Goal: Check status: Check status

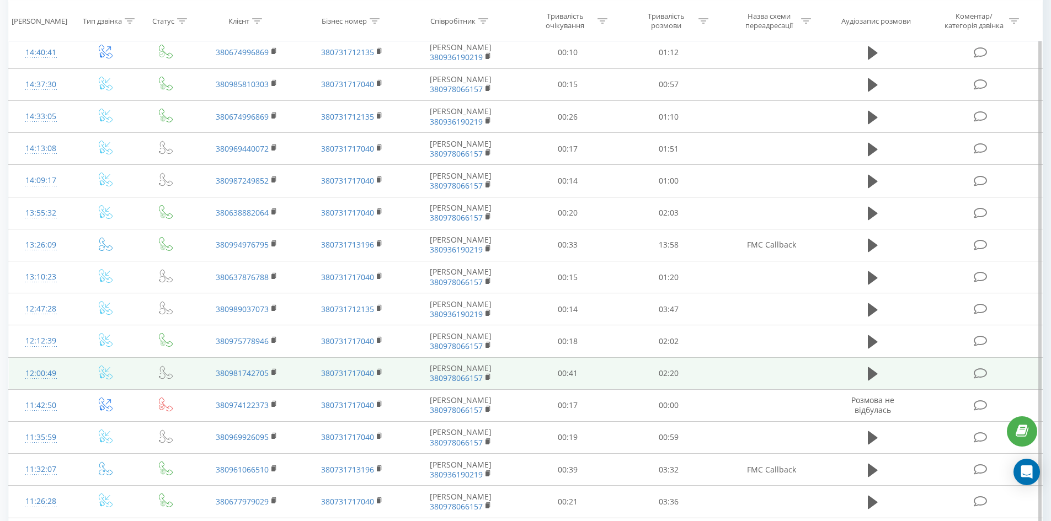
scroll to position [488, 0]
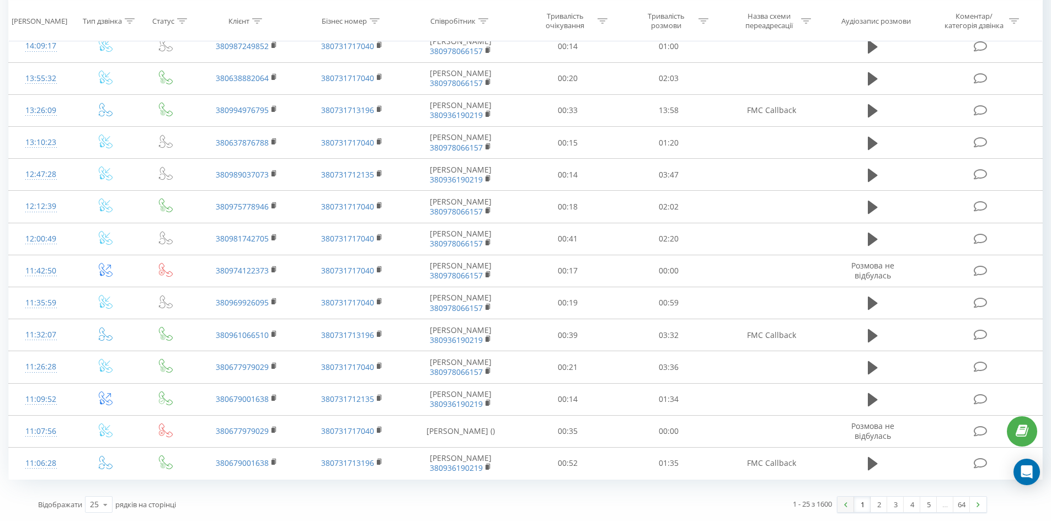
click at [848, 507] on link at bounding box center [845, 504] width 17 height 15
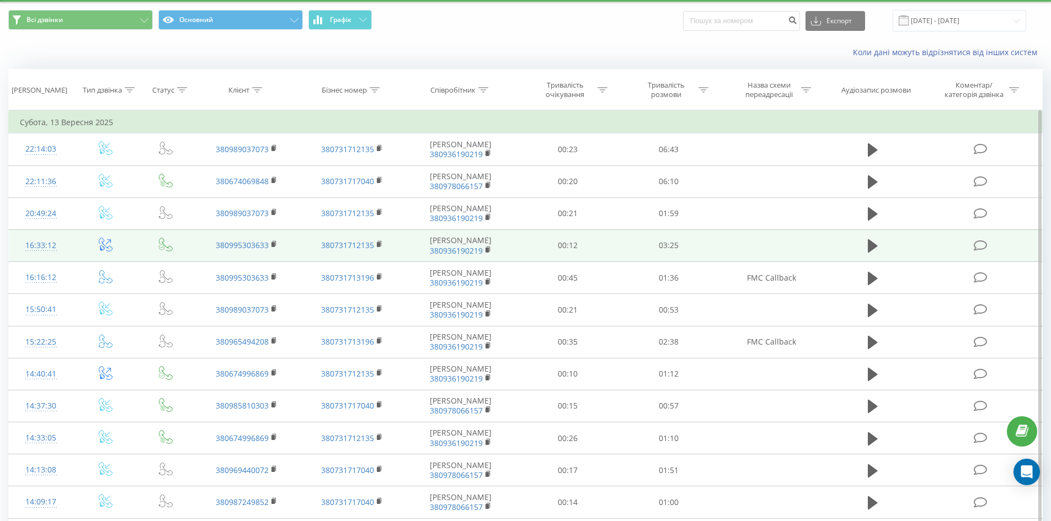
scroll to position [0, 0]
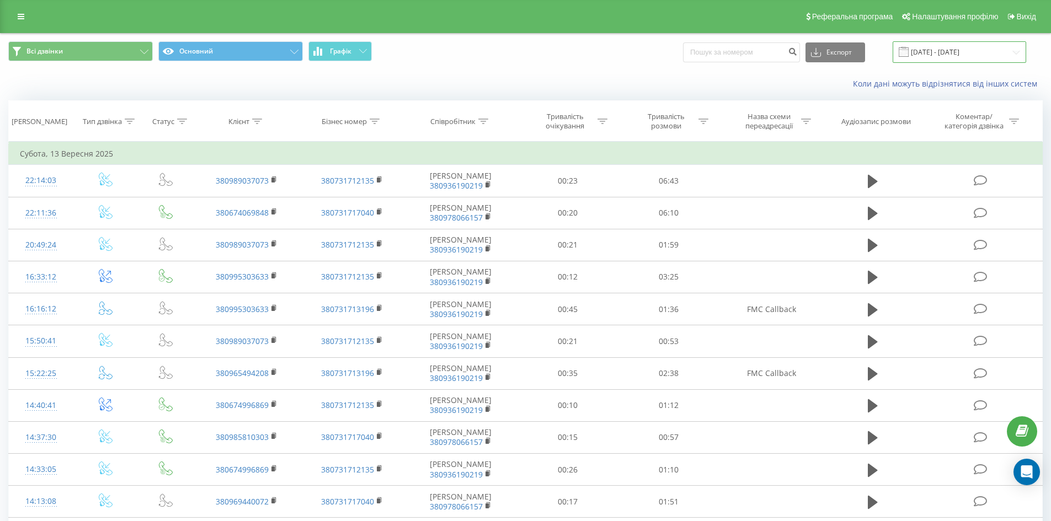
click at [942, 52] on input "[DATE] - [DATE]" at bounding box center [958, 52] width 133 height 22
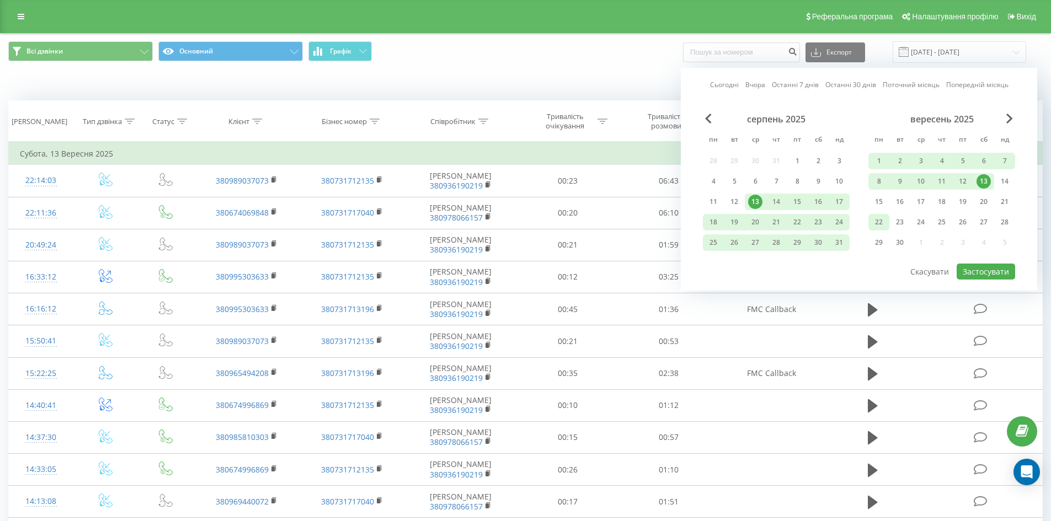
click at [885, 222] on div "22" at bounding box center [878, 222] width 14 height 14
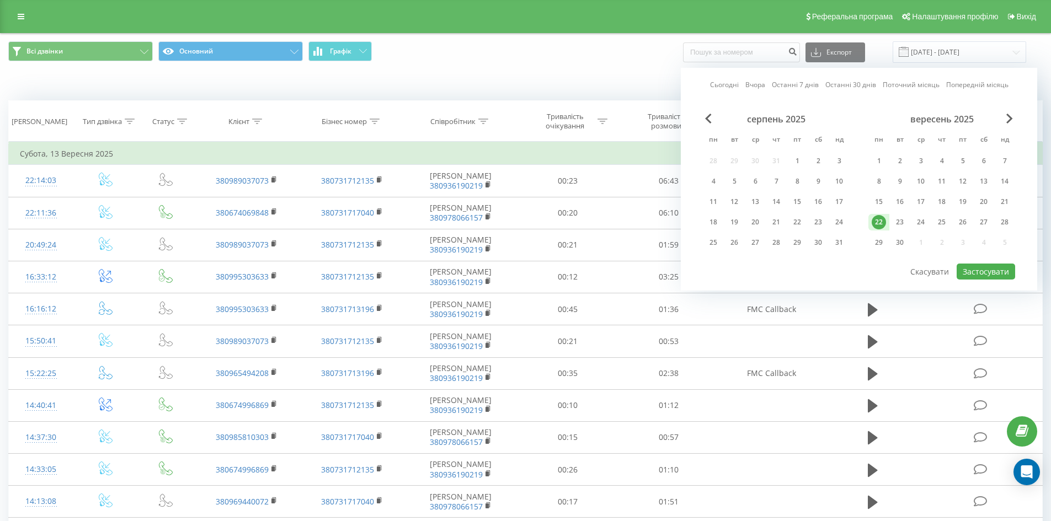
click at [885, 222] on div "22" at bounding box center [878, 222] width 14 height 14
click at [974, 266] on button "Застосувати" at bounding box center [985, 272] width 58 height 16
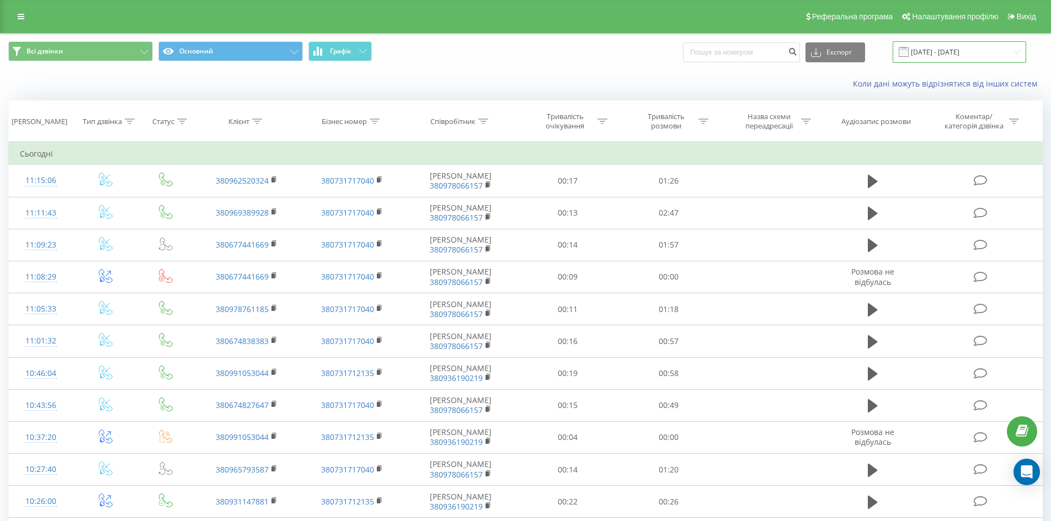
click at [968, 54] on input "[DATE] - [DATE]" at bounding box center [958, 52] width 133 height 22
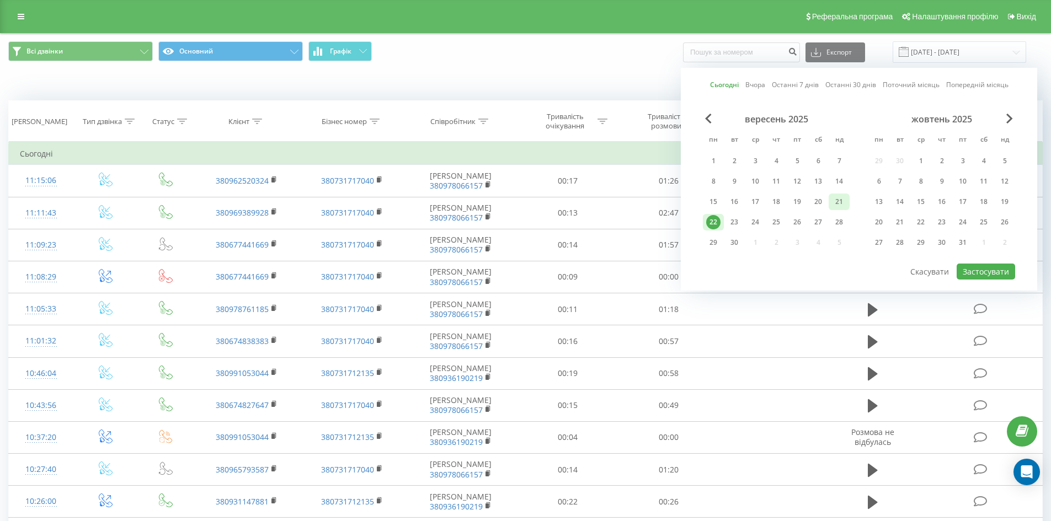
click at [837, 199] on div "21" at bounding box center [839, 202] width 14 height 14
click at [983, 267] on button "Застосувати" at bounding box center [985, 272] width 58 height 16
type input "[DATE] - [DATE]"
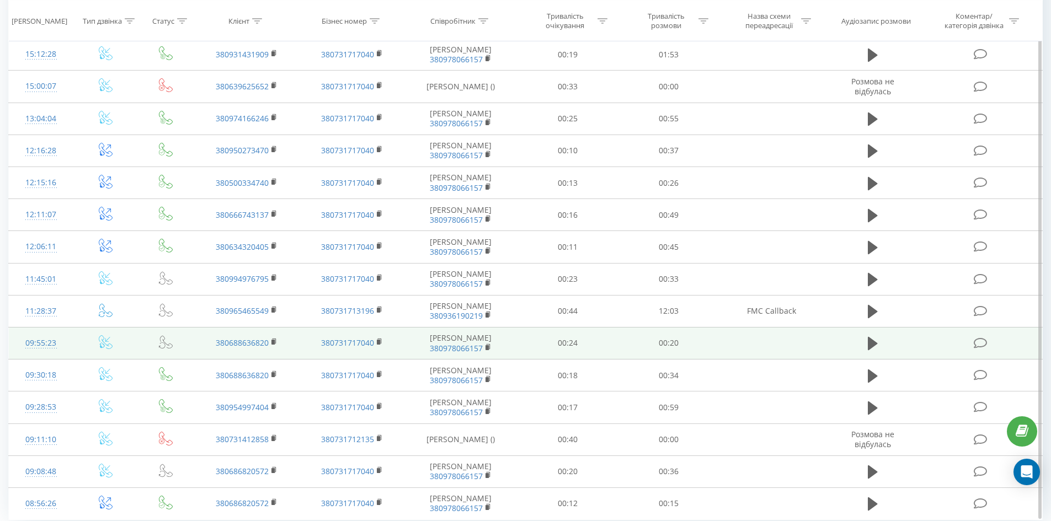
scroll to position [488, 0]
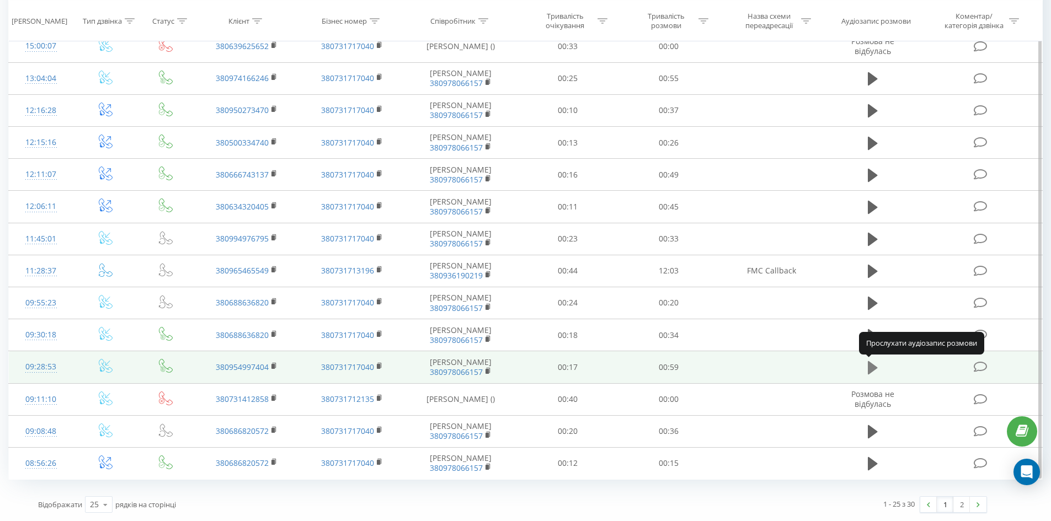
click at [868, 364] on icon at bounding box center [872, 367] width 10 height 13
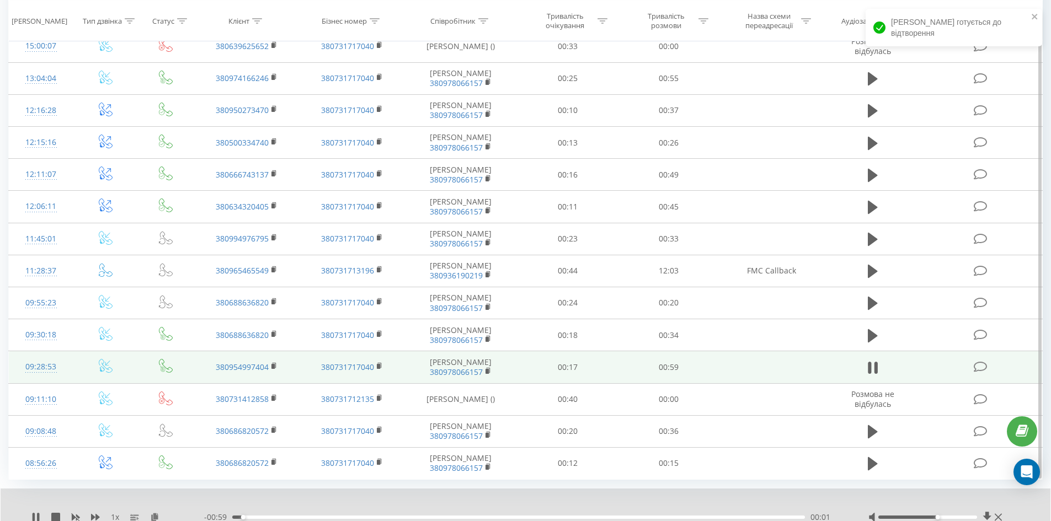
drag, startPoint x: 930, startPoint y: 518, endPoint x: 940, endPoint y: 516, distance: 10.2
click at [940, 516] on div at bounding box center [927, 517] width 99 height 3
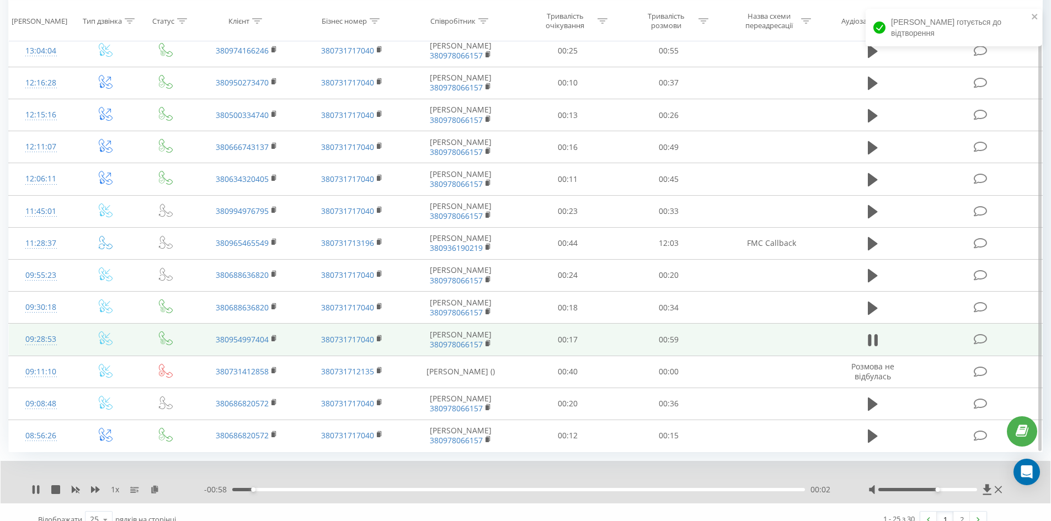
scroll to position [530, 0]
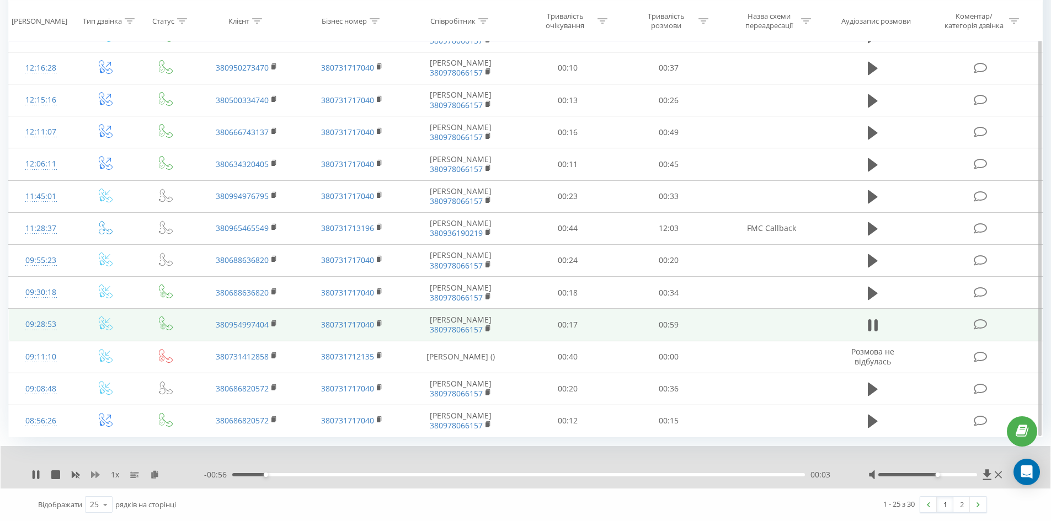
click at [93, 476] on icon at bounding box center [95, 475] width 9 height 7
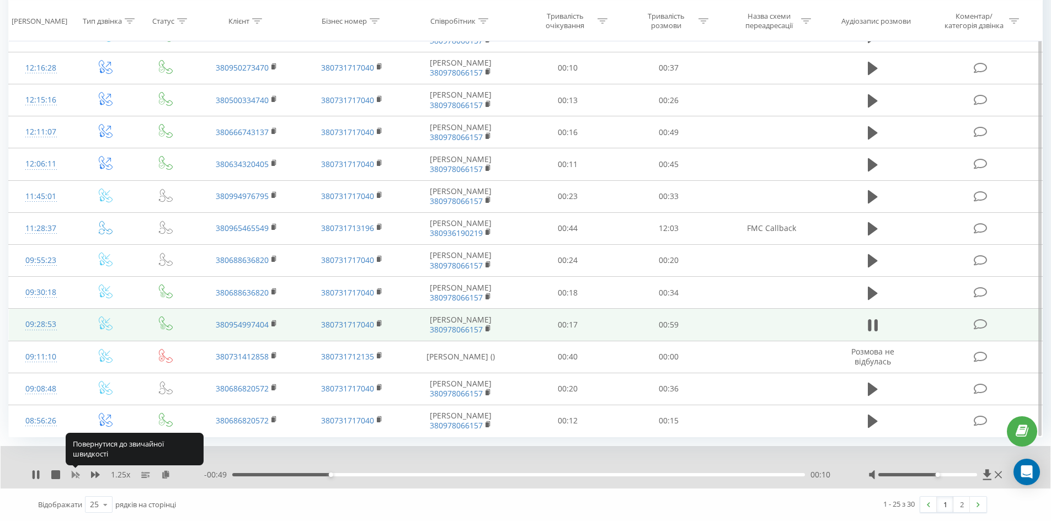
click at [77, 474] on icon at bounding box center [76, 475] width 8 height 7
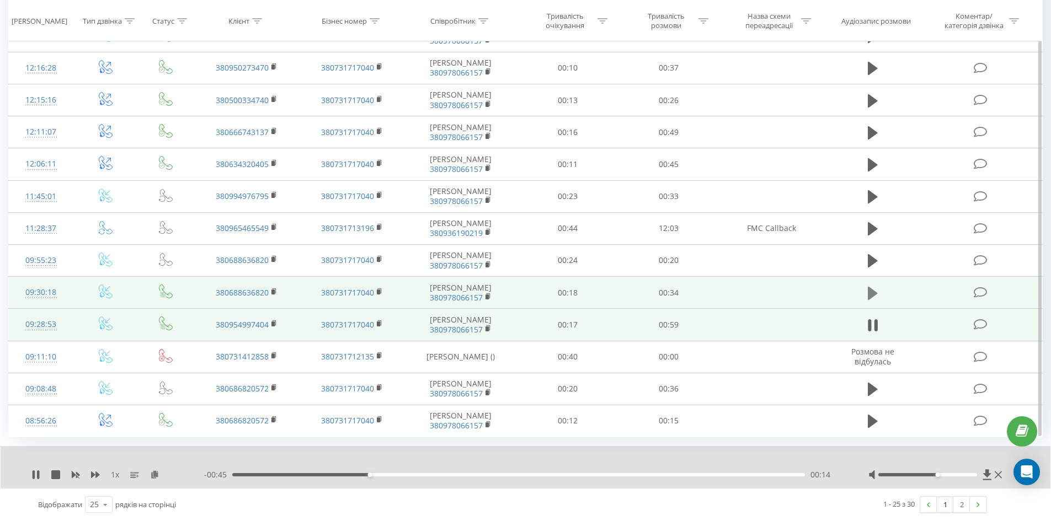
click at [875, 292] on icon at bounding box center [872, 292] width 10 height 13
click at [94, 474] on icon at bounding box center [95, 475] width 9 height 7
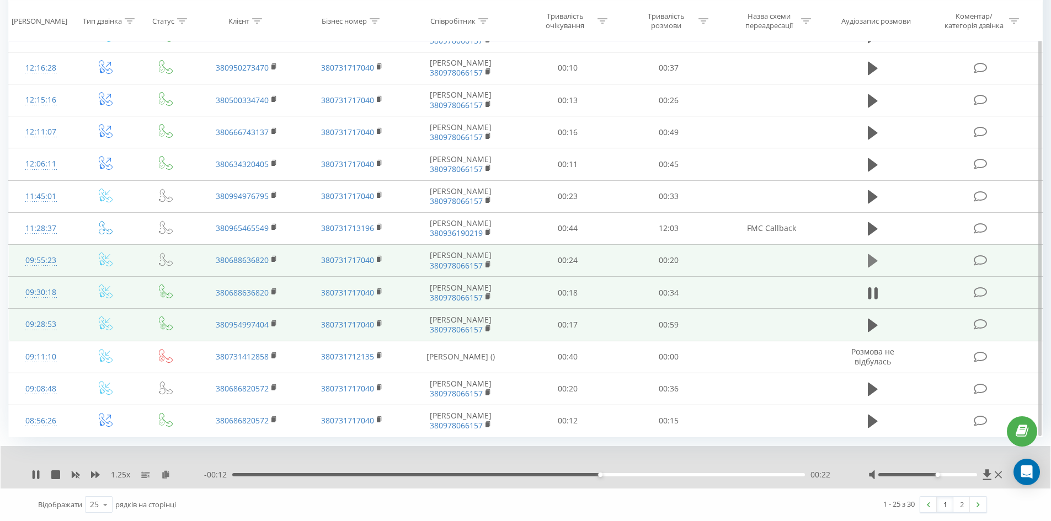
click at [872, 261] on icon at bounding box center [872, 260] width 10 height 13
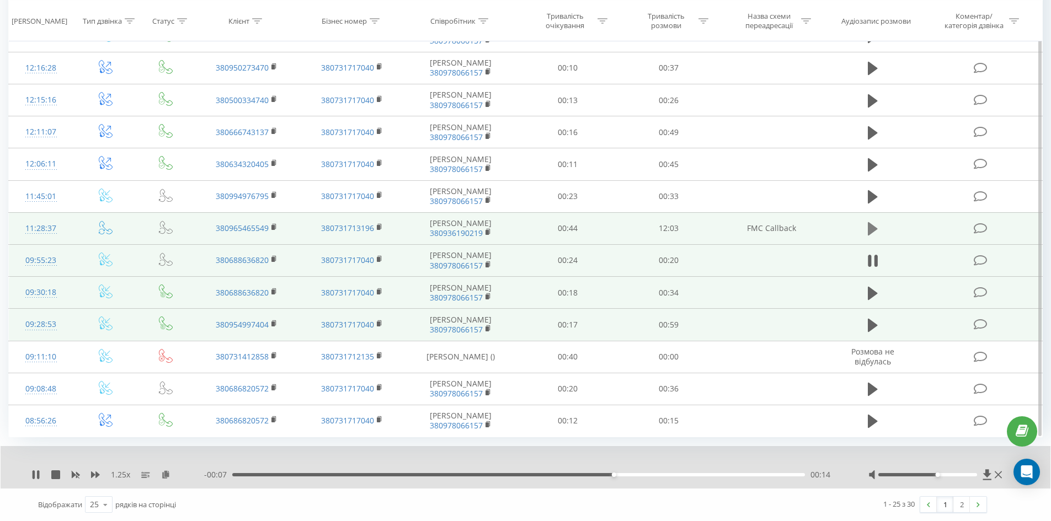
click at [872, 224] on icon at bounding box center [872, 228] width 10 height 15
click at [263, 474] on div "00:00" at bounding box center [518, 474] width 572 height 3
click at [342, 475] on div "02:21" at bounding box center [518, 474] width 572 height 3
click at [518, 475] on div "02:23" at bounding box center [518, 474] width 572 height 3
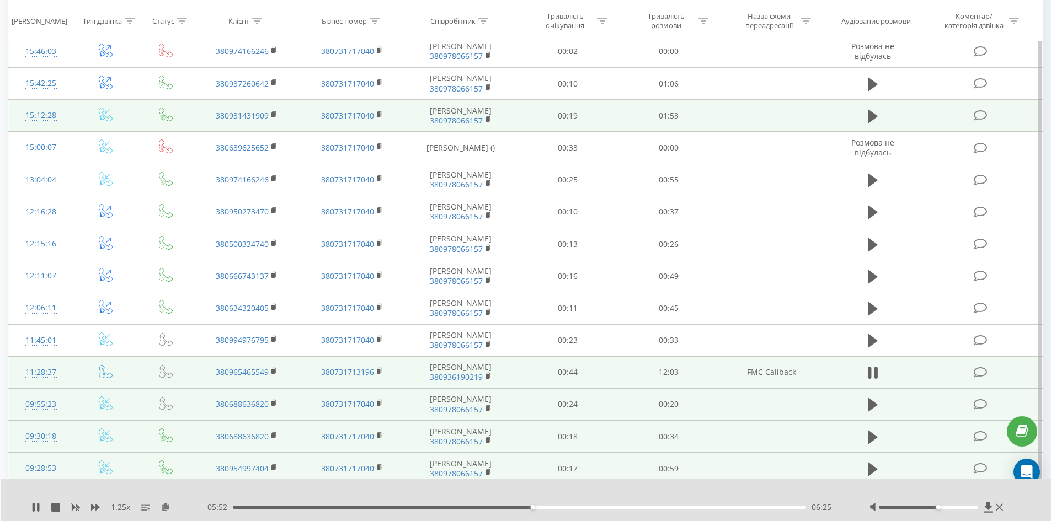
scroll to position [488, 0]
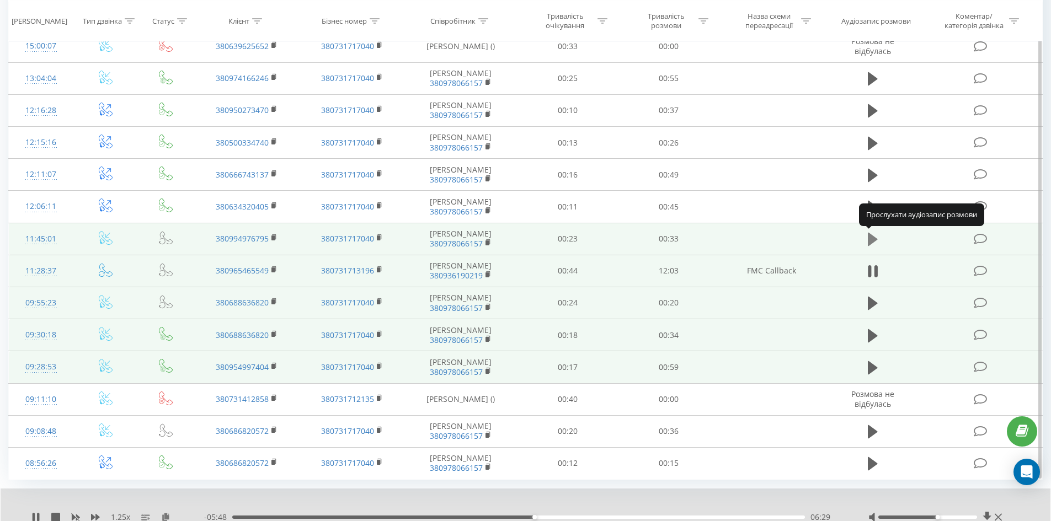
click at [875, 239] on icon at bounding box center [872, 239] width 10 height 13
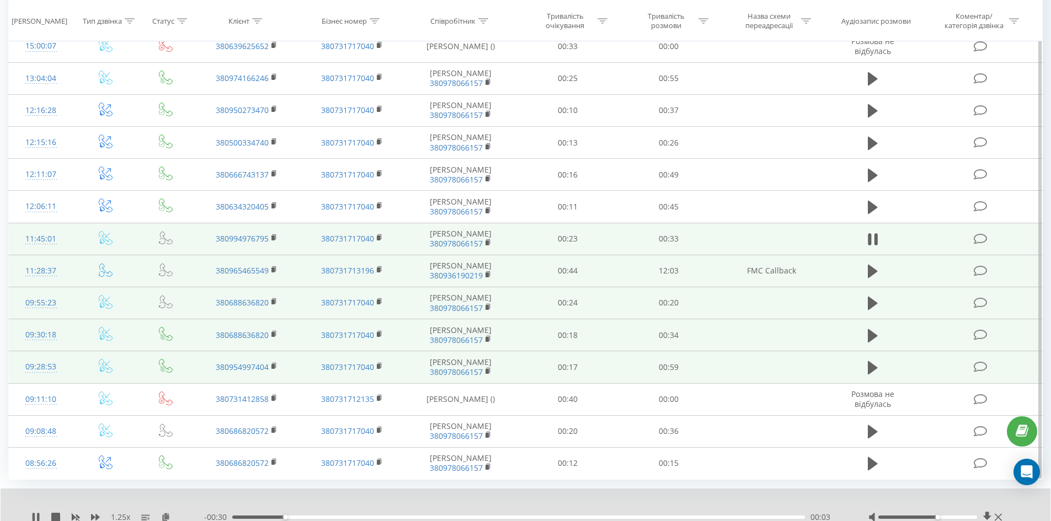
scroll to position [530, 0]
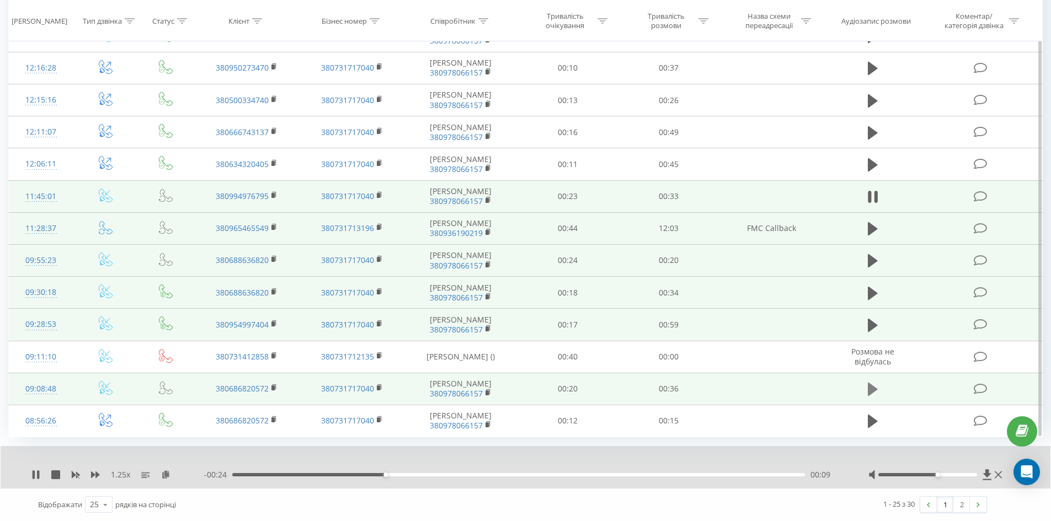
click at [874, 393] on icon at bounding box center [872, 389] width 10 height 15
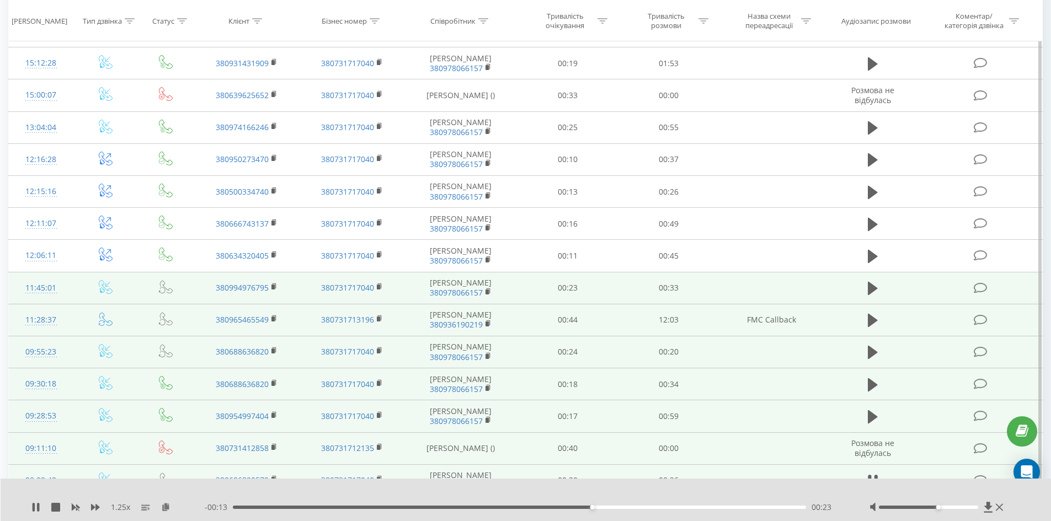
scroll to position [420, 0]
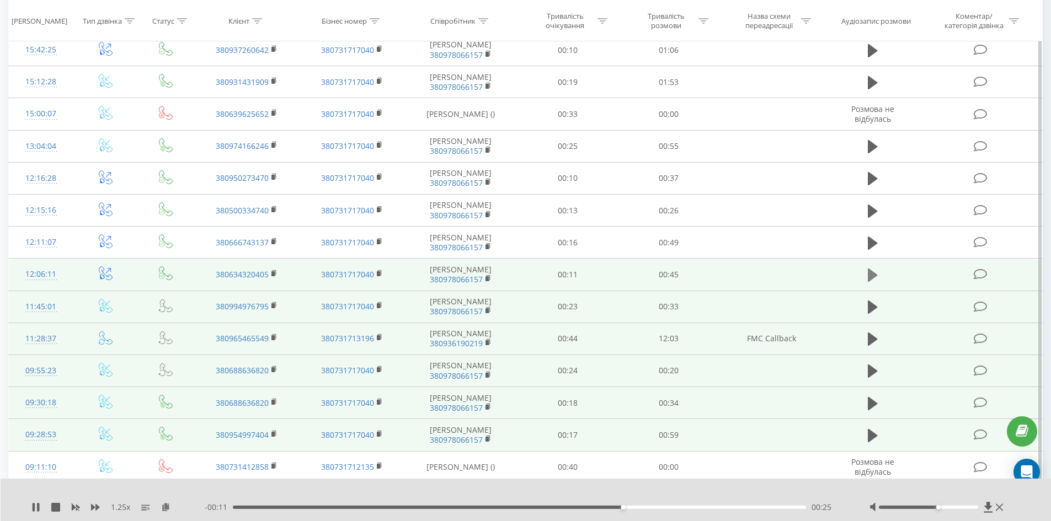
click at [874, 276] on icon at bounding box center [872, 275] width 10 height 13
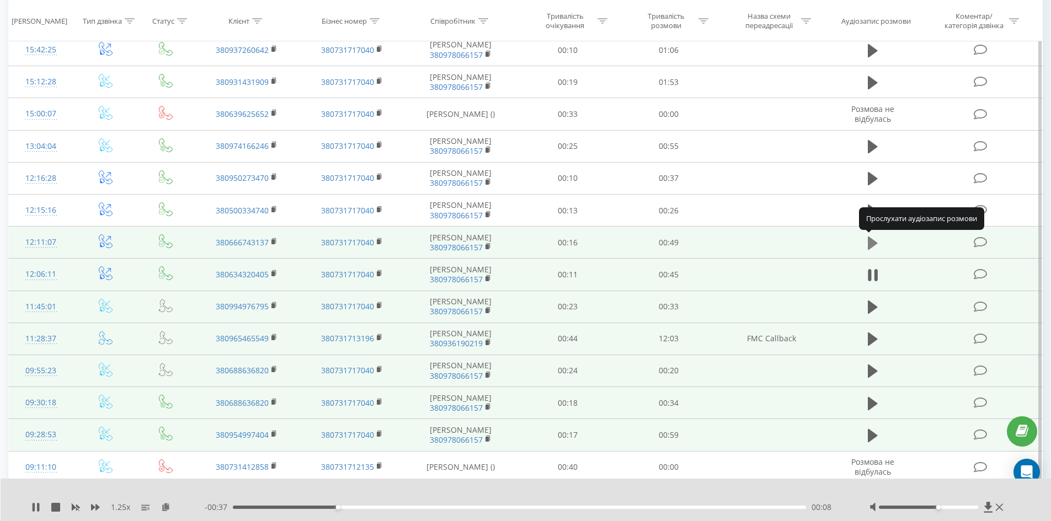
click at [869, 245] on icon at bounding box center [872, 243] width 10 height 13
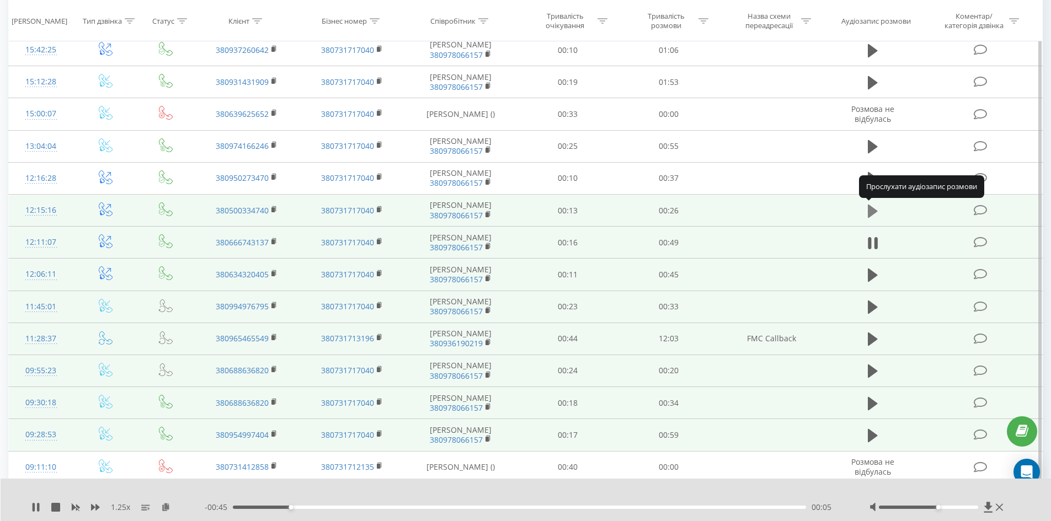
click at [872, 212] on icon at bounding box center [872, 210] width 10 height 13
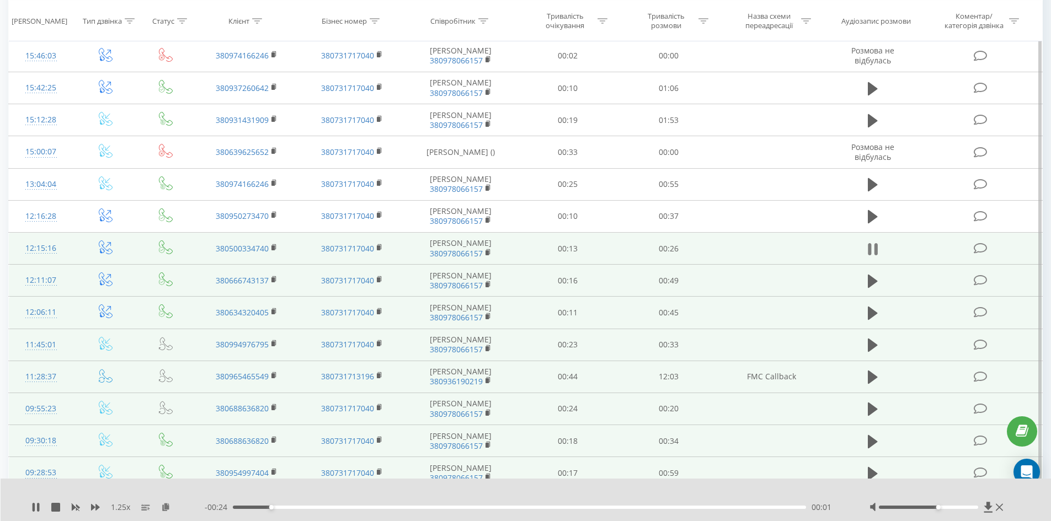
scroll to position [365, 0]
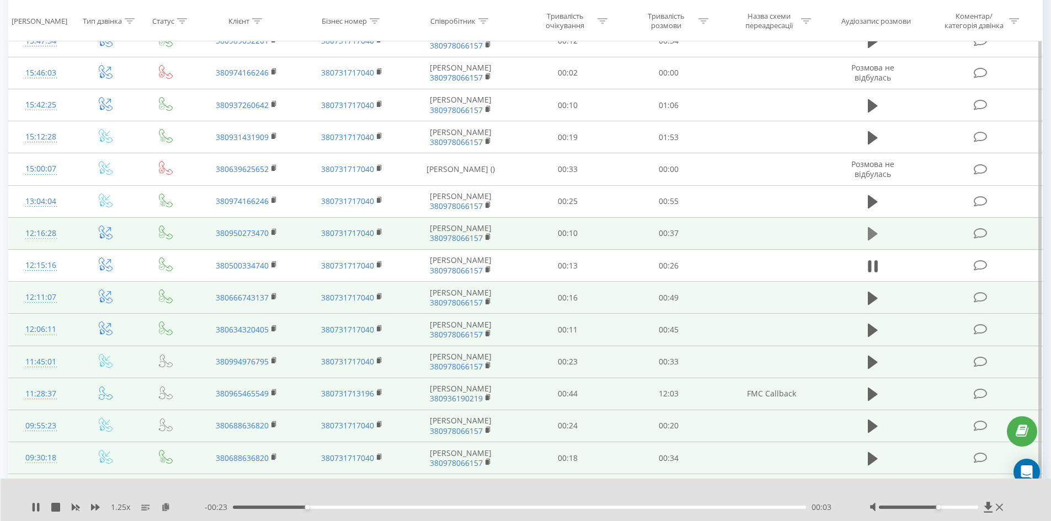
click at [871, 232] on icon at bounding box center [872, 233] width 10 height 13
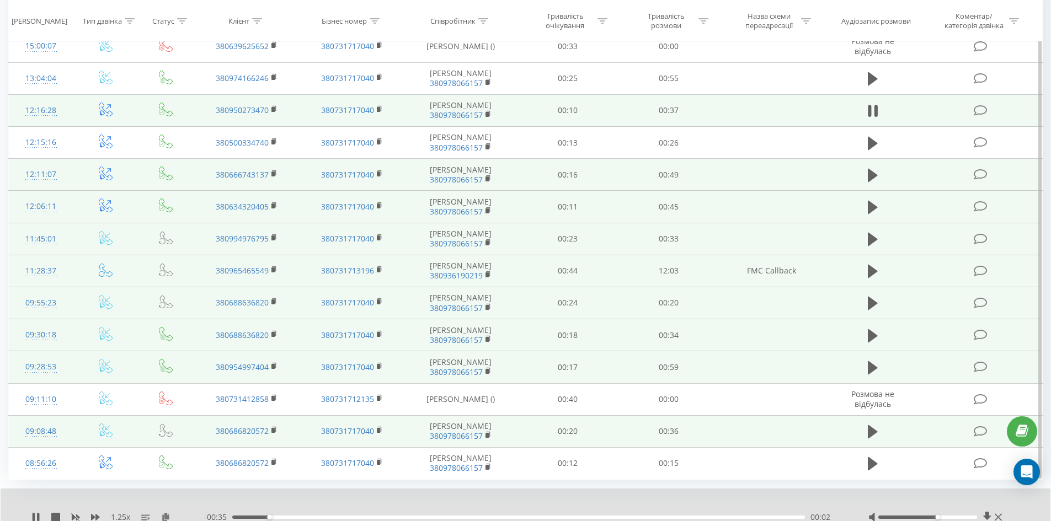
scroll to position [530, 0]
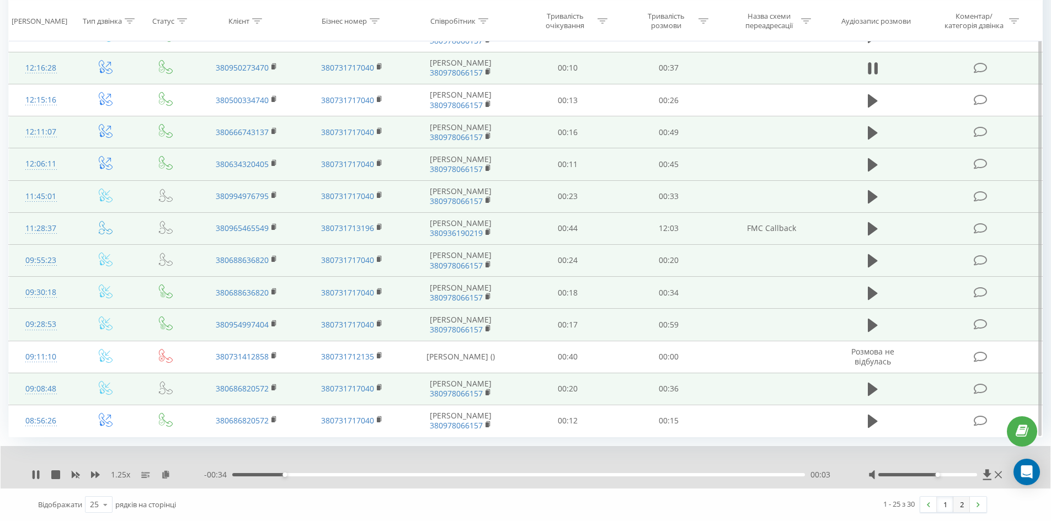
click at [958, 504] on link "2" at bounding box center [961, 504] width 17 height 15
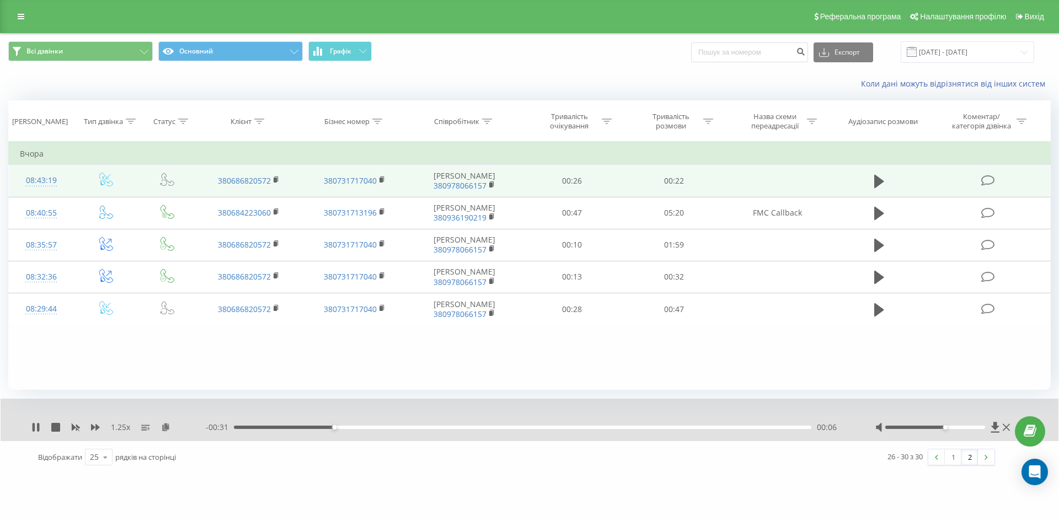
click at [867, 180] on td at bounding box center [880, 181] width 98 height 32
click at [874, 179] on icon at bounding box center [879, 181] width 10 height 15
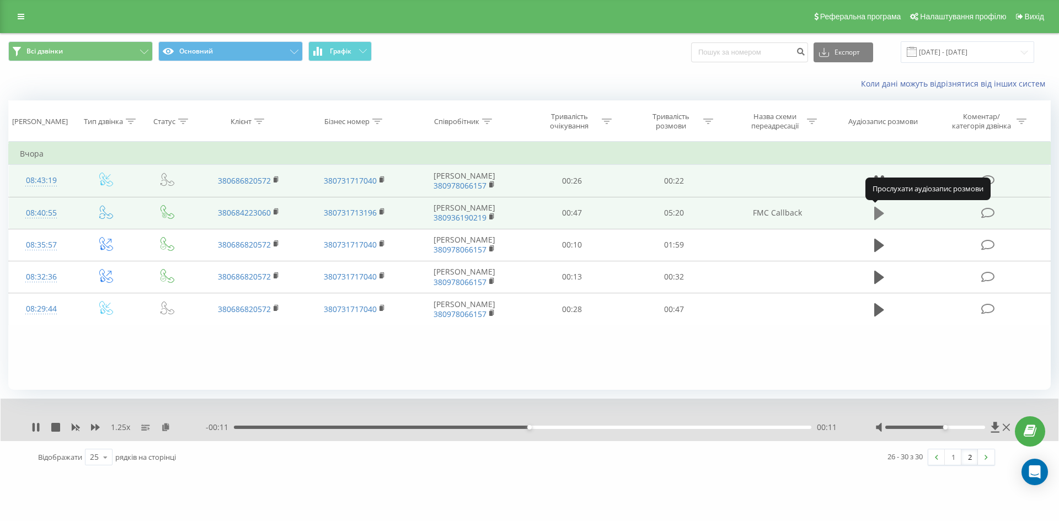
click at [879, 212] on icon at bounding box center [879, 213] width 10 height 13
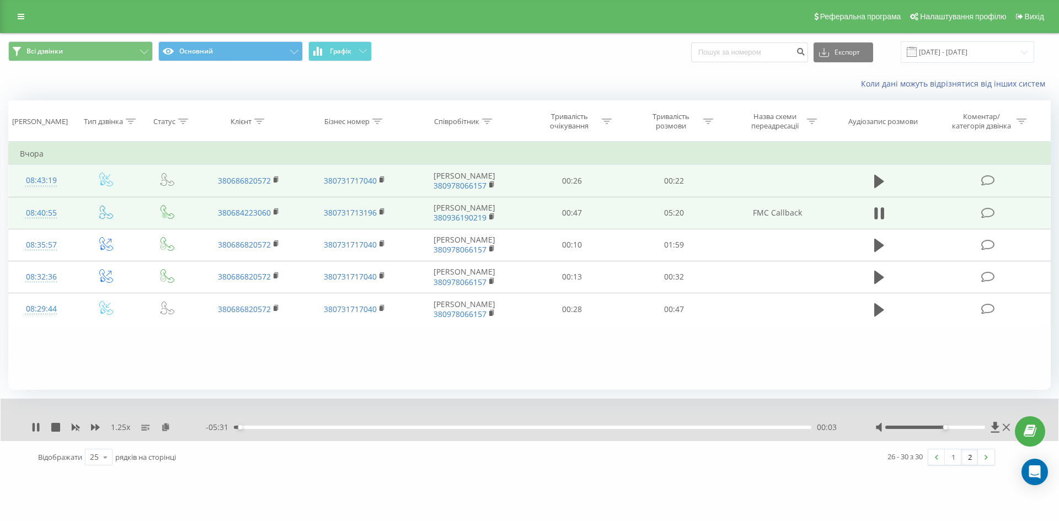
click at [371, 429] on div "00:03" at bounding box center [522, 427] width 577 height 3
click at [519, 427] on div "01:27" at bounding box center [522, 427] width 577 height 3
click at [34, 428] on icon at bounding box center [34, 427] width 2 height 9
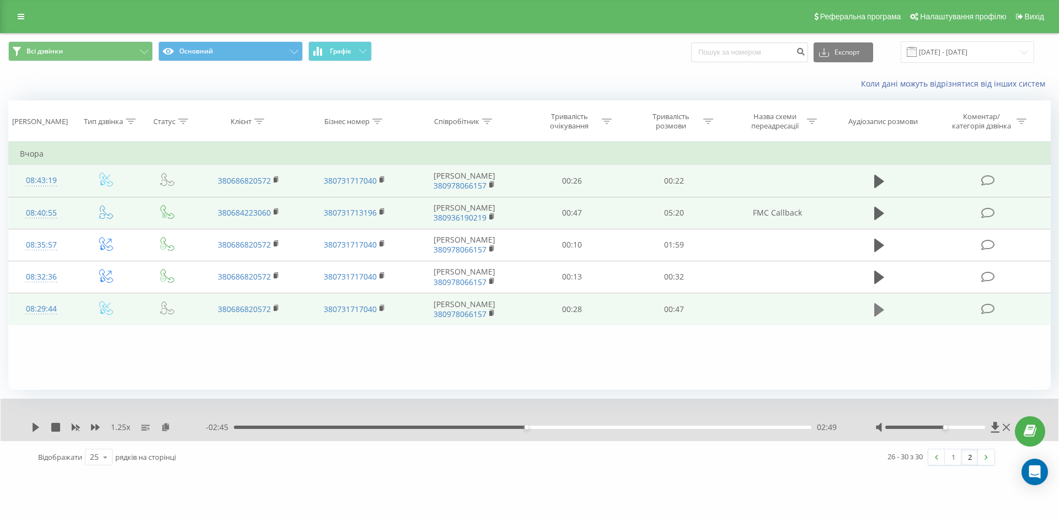
click at [875, 311] on icon at bounding box center [879, 309] width 10 height 13
click at [923, 423] on div at bounding box center [943, 427] width 137 height 11
drag, startPoint x: 921, startPoint y: 429, endPoint x: 907, endPoint y: 427, distance: 13.9
click at [907, 427] on div at bounding box center [935, 427] width 100 height 3
drag, startPoint x: 914, startPoint y: 427, endPoint x: 929, endPoint y: 427, distance: 14.3
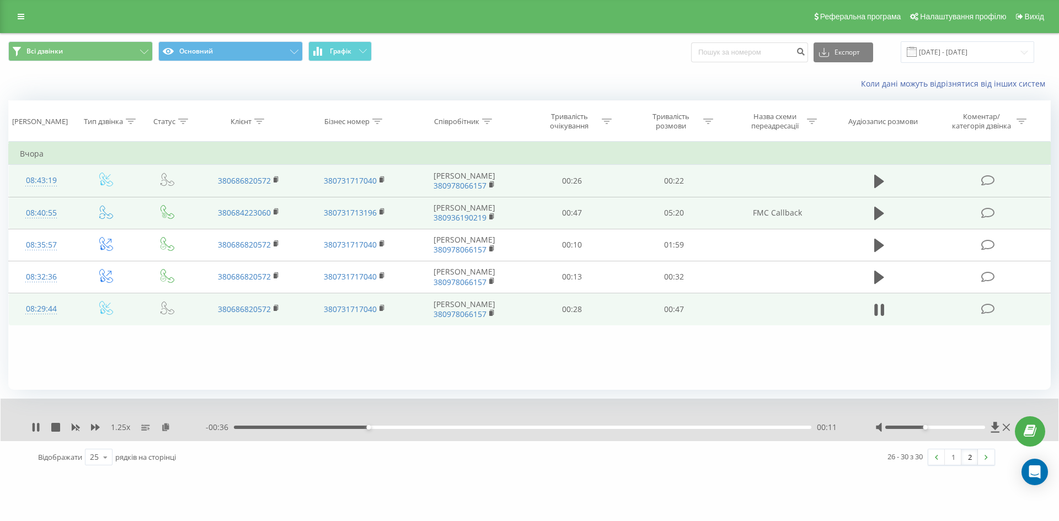
click at [929, 427] on div at bounding box center [935, 427] width 100 height 3
drag, startPoint x: 929, startPoint y: 427, endPoint x: 936, endPoint y: 428, distance: 7.8
click at [936, 428] on div at bounding box center [935, 427] width 100 height 3
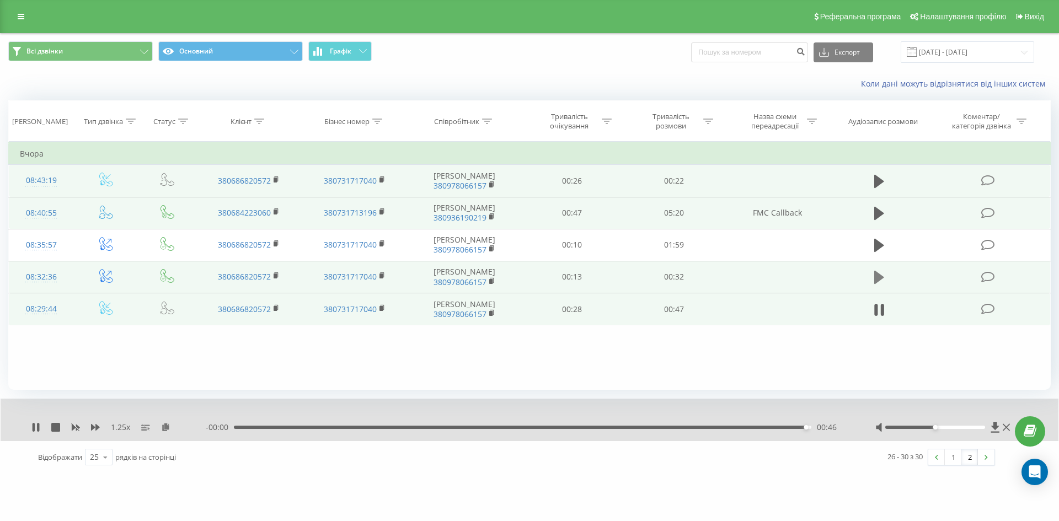
click at [875, 280] on icon at bounding box center [879, 277] width 10 height 13
drag, startPoint x: 927, startPoint y: 429, endPoint x: 903, endPoint y: 429, distance: 24.3
click at [903, 429] on div at bounding box center [935, 427] width 100 height 3
click at [956, 456] on link "1" at bounding box center [953, 456] width 17 height 15
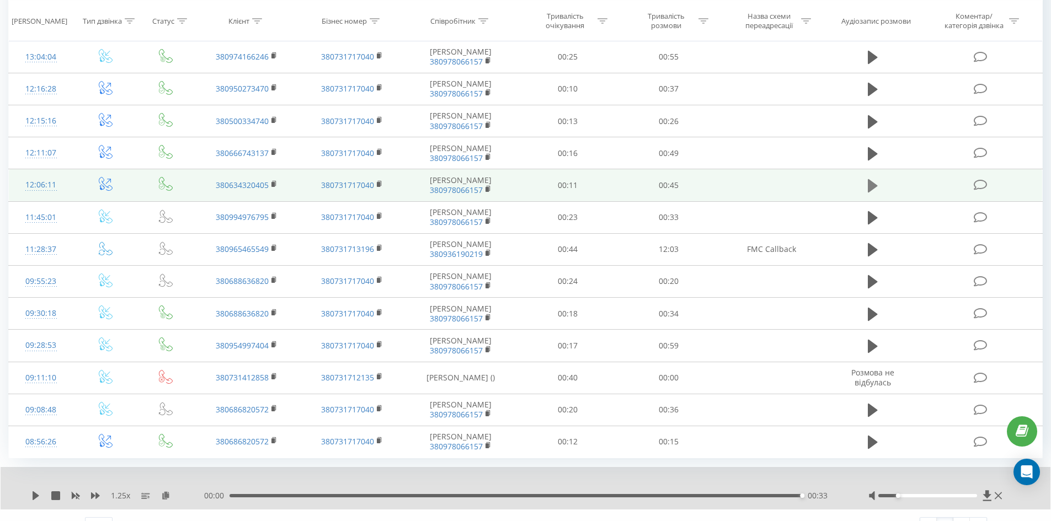
scroll to position [530, 0]
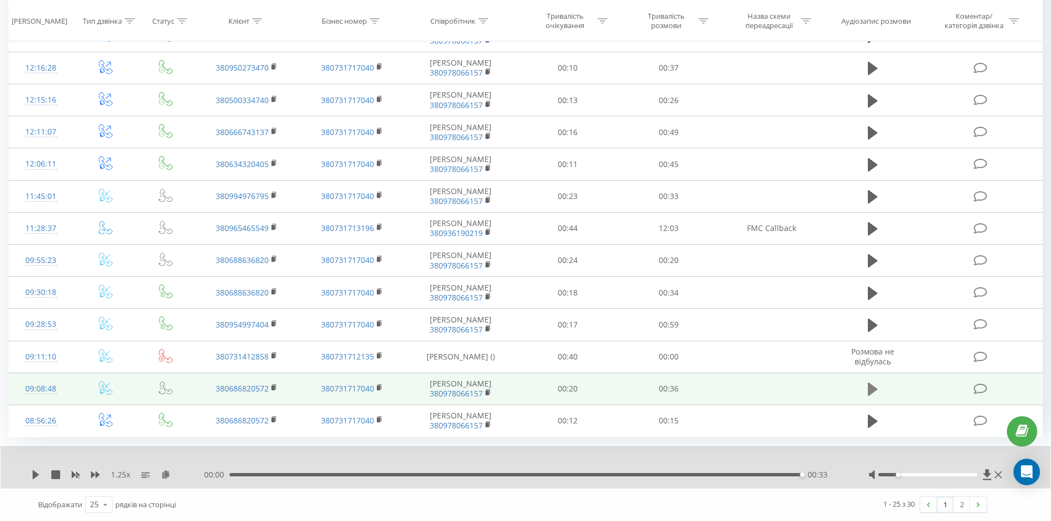
click at [872, 385] on icon at bounding box center [872, 389] width 10 height 13
click at [872, 385] on icon at bounding box center [872, 389] width 10 height 15
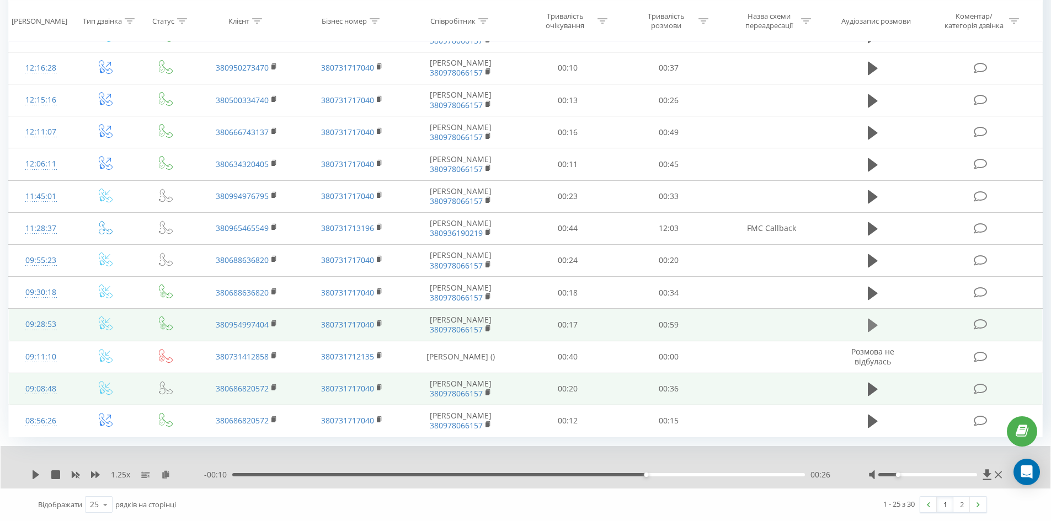
click at [874, 320] on icon at bounding box center [872, 325] width 10 height 15
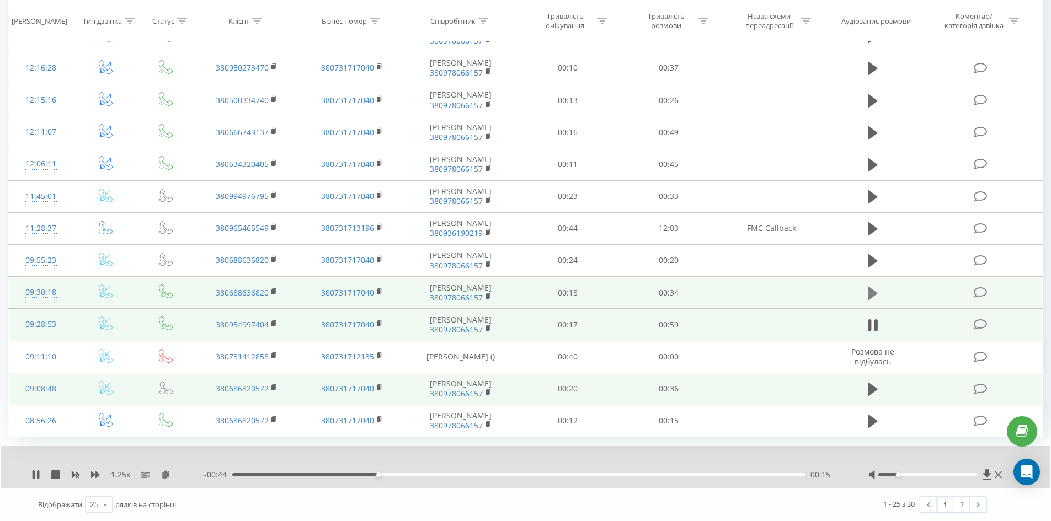
click at [872, 291] on icon at bounding box center [872, 292] width 10 height 13
click at [872, 282] on td at bounding box center [872, 293] width 97 height 32
click at [872, 286] on icon at bounding box center [872, 293] width 10 height 15
drag, startPoint x: 535, startPoint y: 476, endPoint x: 399, endPoint y: 490, distance: 137.5
click at [399, 490] on div "1.25 x - 00:21 00:14 00:14 Відображати 25 10 25 50 100 рядків на сторінці 1 - 2…" at bounding box center [525, 483] width 1034 height 74
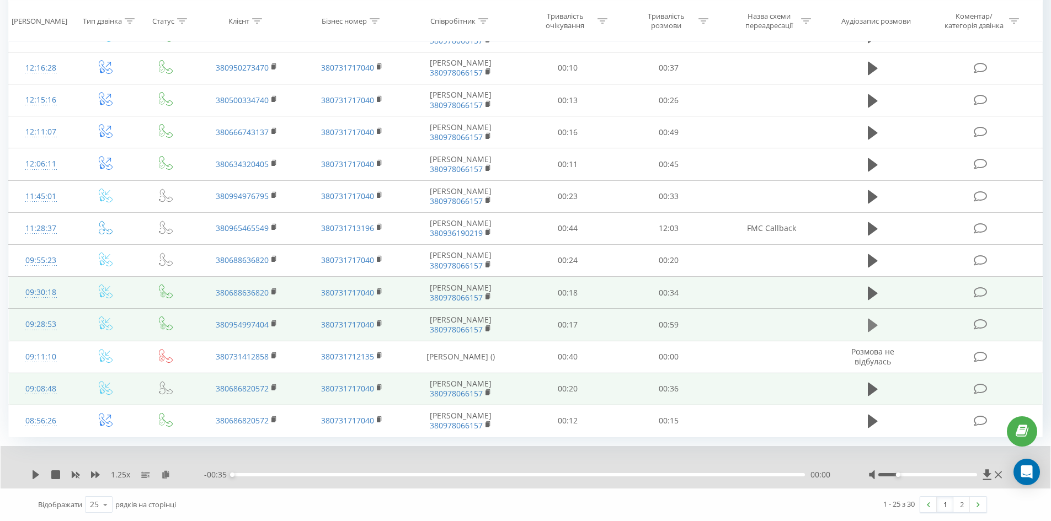
click at [875, 323] on icon at bounding box center [872, 325] width 10 height 15
drag, startPoint x: 930, startPoint y: 475, endPoint x: 959, endPoint y: 473, distance: 28.7
click at [958, 473] on div at bounding box center [927, 474] width 99 height 3
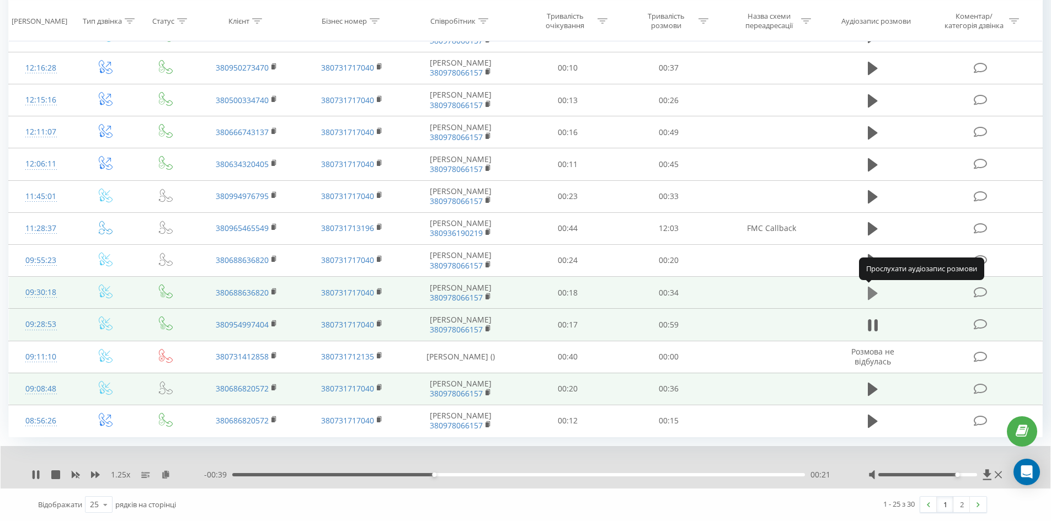
click at [872, 290] on icon at bounding box center [872, 292] width 10 height 13
drag, startPoint x: 314, startPoint y: 472, endPoint x: 298, endPoint y: 474, distance: 15.6
click at [298, 474] on div "- 00:24 00:11 00:11" at bounding box center [522, 474] width 636 height 11
drag, startPoint x: 298, startPoint y: 474, endPoint x: 237, endPoint y: 474, distance: 61.8
click at [237, 474] on div "00:00" at bounding box center [518, 474] width 572 height 3
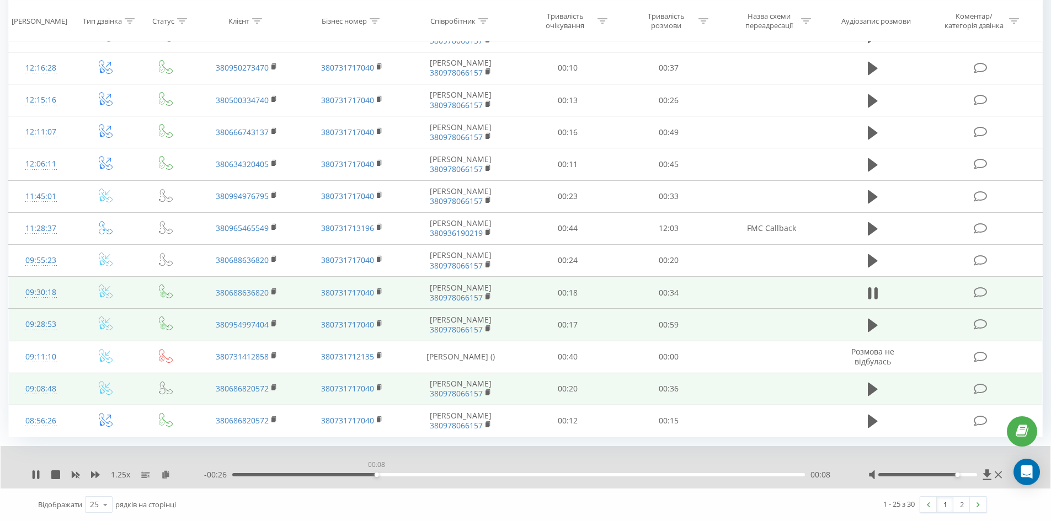
drag, startPoint x: 359, startPoint y: 474, endPoint x: 383, endPoint y: 475, distance: 23.7
click at [383, 475] on div "00:08" at bounding box center [518, 474] width 572 height 3
drag, startPoint x: 392, startPoint y: 475, endPoint x: 435, endPoint y: 475, distance: 43.0
click at [435, 475] on div "00:12" at bounding box center [518, 474] width 572 height 3
drag, startPoint x: 522, startPoint y: 473, endPoint x: 574, endPoint y: 477, distance: 52.5
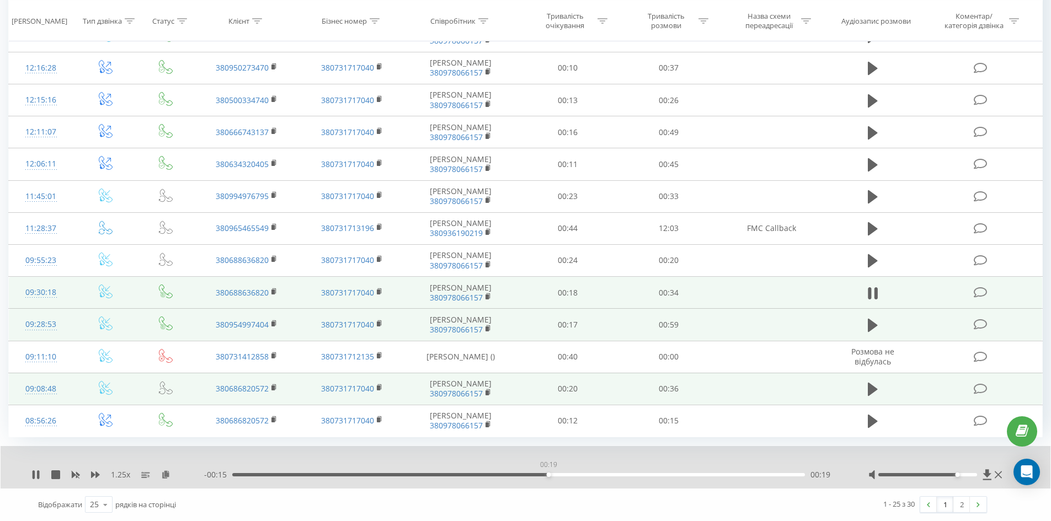
click at [555, 476] on div "00:19" at bounding box center [518, 474] width 572 height 3
drag, startPoint x: 598, startPoint y: 475, endPoint x: 647, endPoint y: 475, distance: 49.1
click at [637, 475] on div "00:24" at bounding box center [518, 474] width 572 height 3
drag, startPoint x: 664, startPoint y: 475, endPoint x: 716, endPoint y: 476, distance: 52.4
click at [716, 476] on div "00:28" at bounding box center [518, 474] width 572 height 3
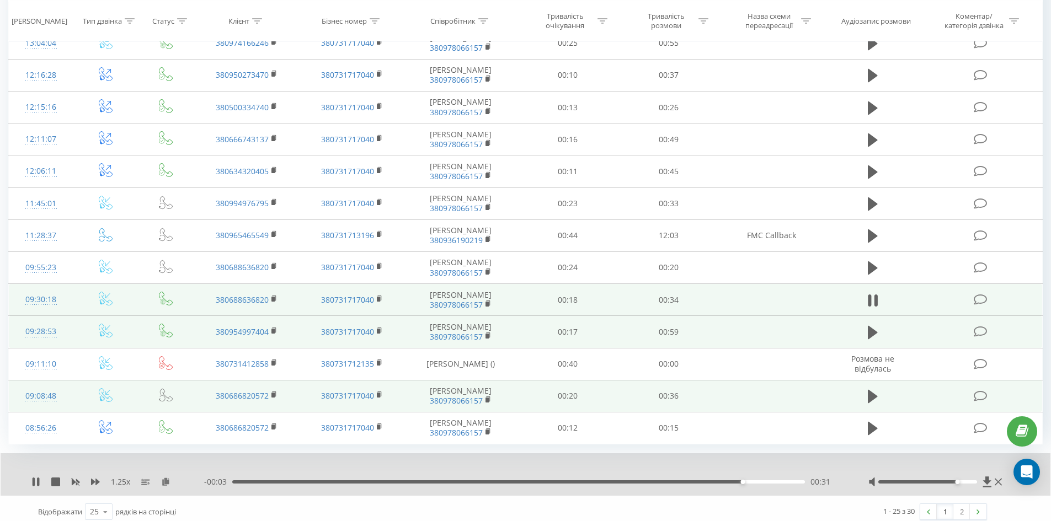
scroll to position [475, 0]
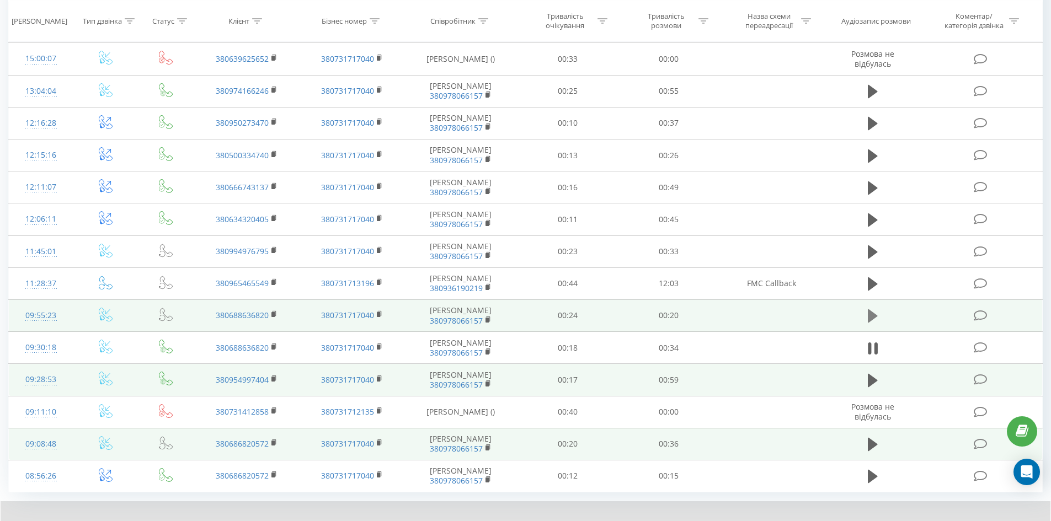
click at [865, 313] on button at bounding box center [872, 316] width 17 height 17
click at [872, 319] on icon at bounding box center [872, 315] width 10 height 15
